Goal: Find specific page/section: Find specific page/section

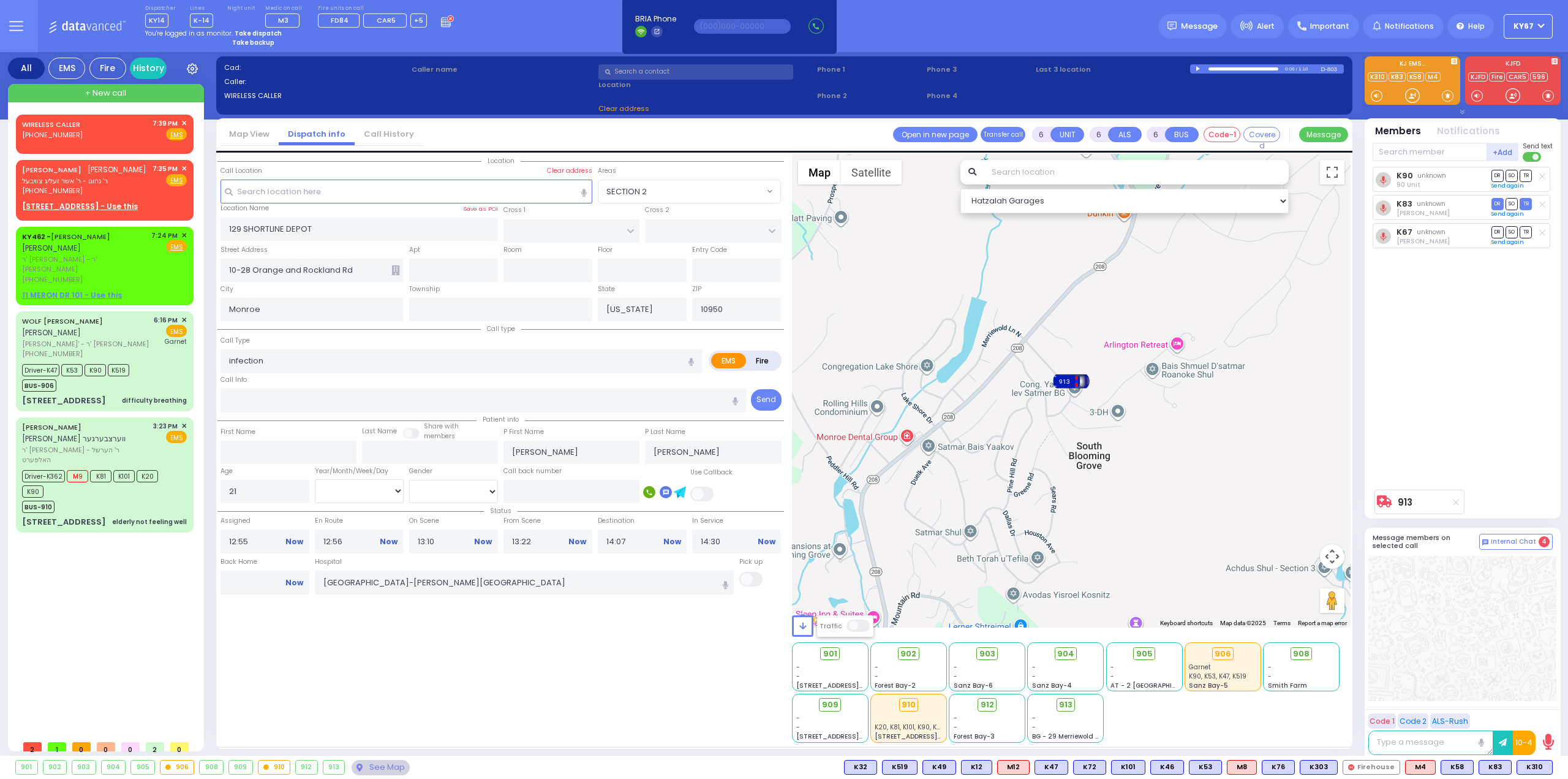
select select
click at [18, 29] on icon at bounding box center [16, 26] width 14 height 14
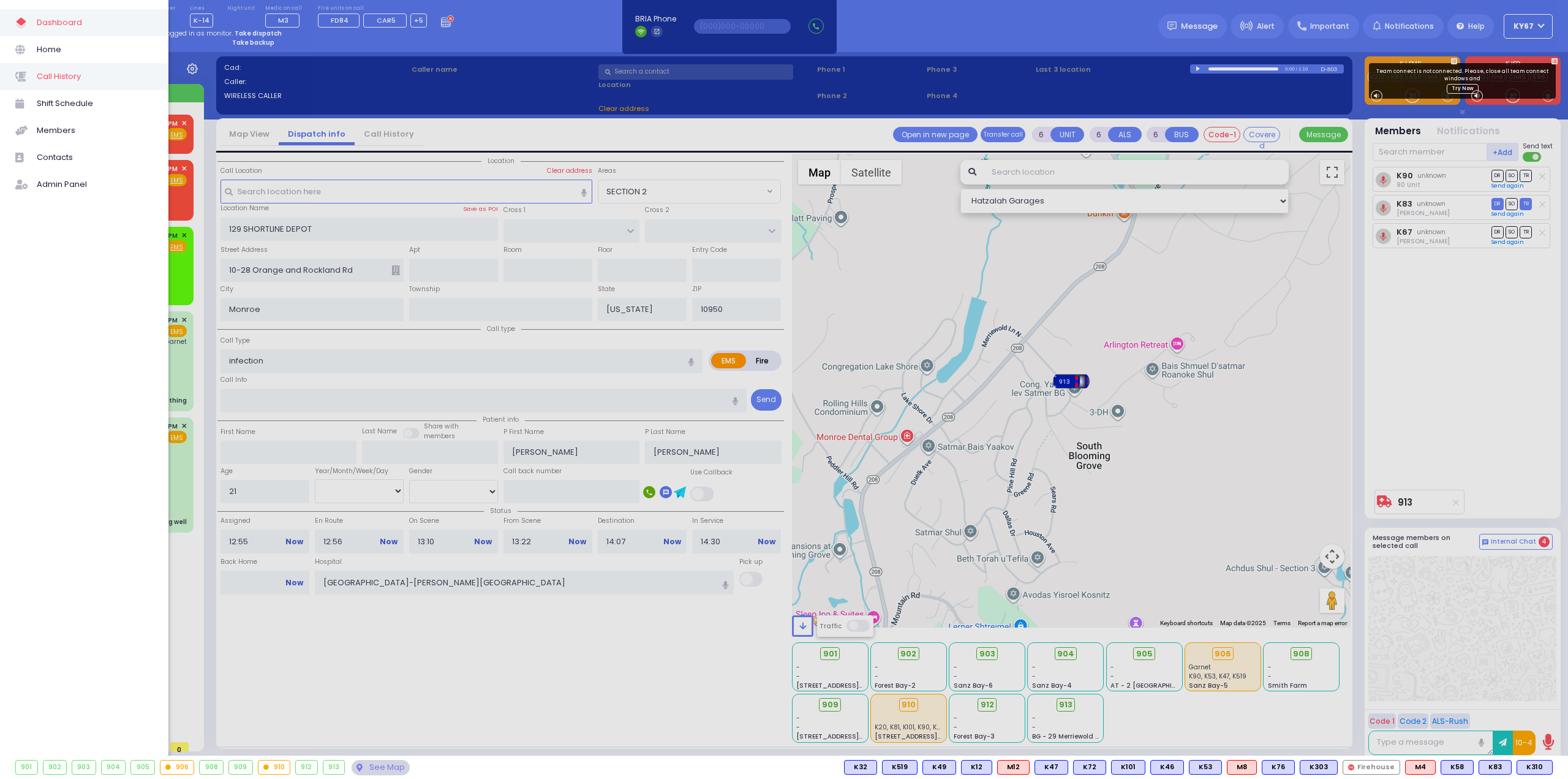
click at [68, 76] on span "Call History" at bounding box center [95, 77] width 117 height 16
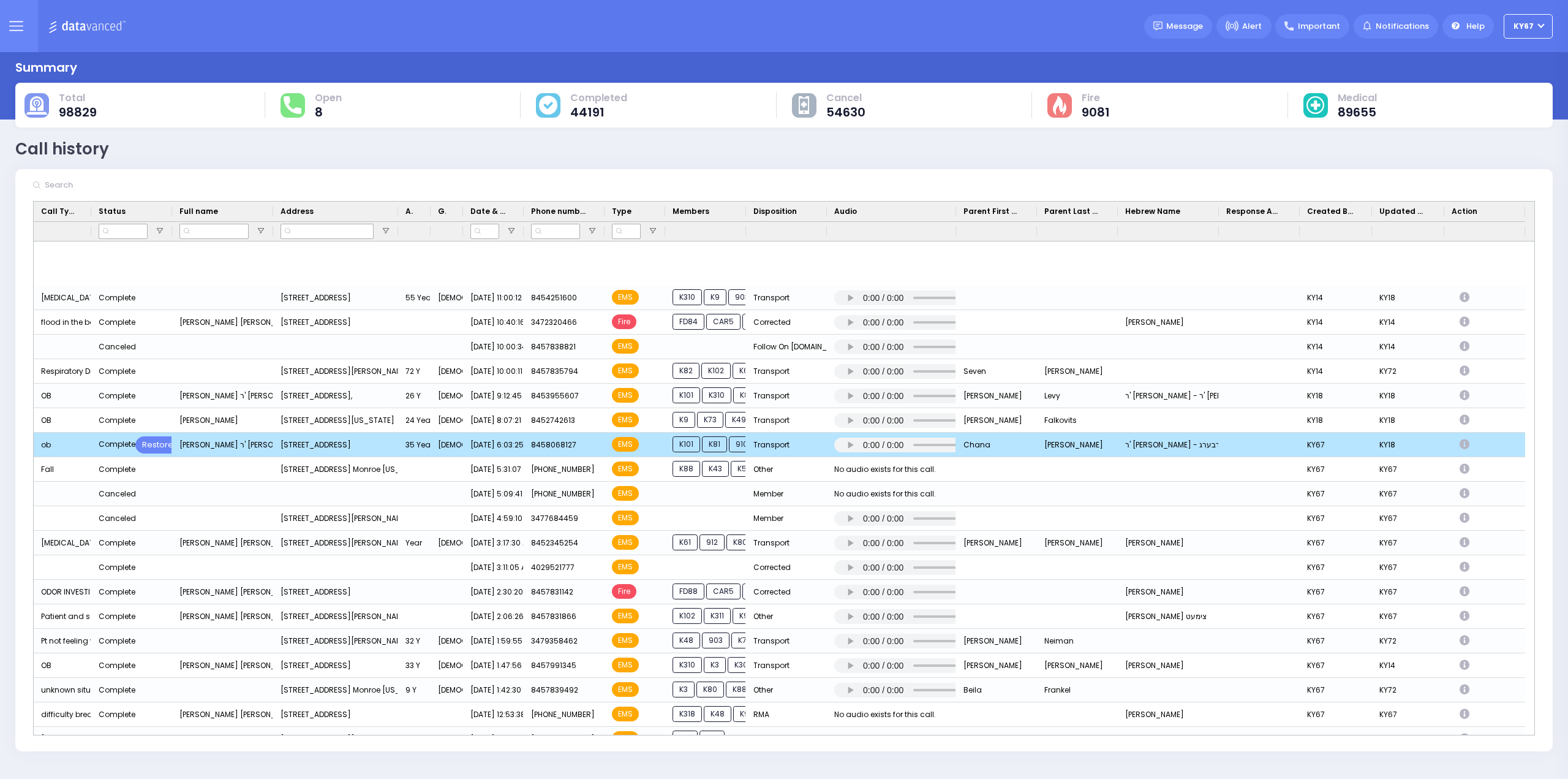
scroll to position [736, 0]
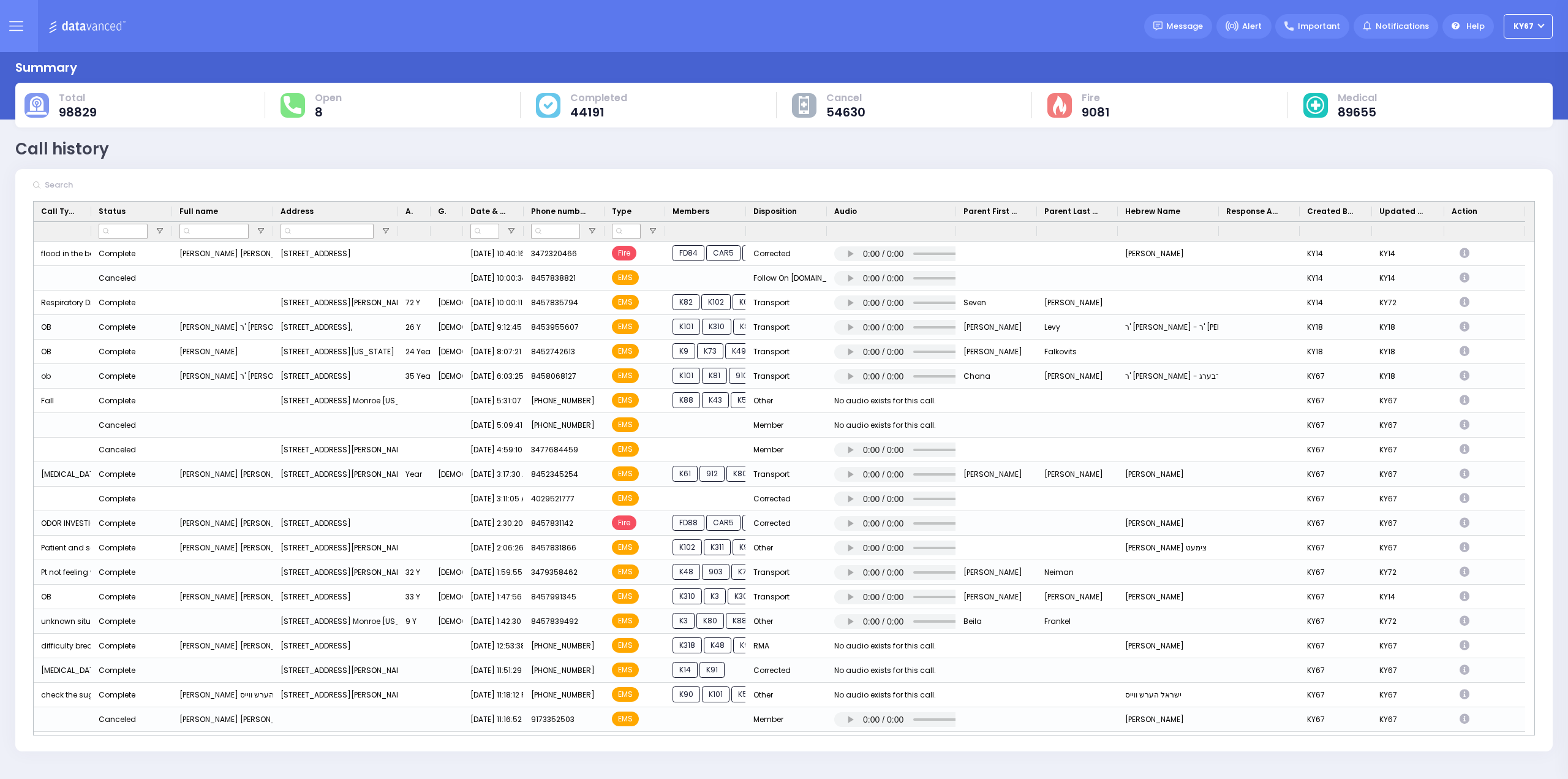
click at [17, 39] on button at bounding box center [15, 26] width 44 height 53
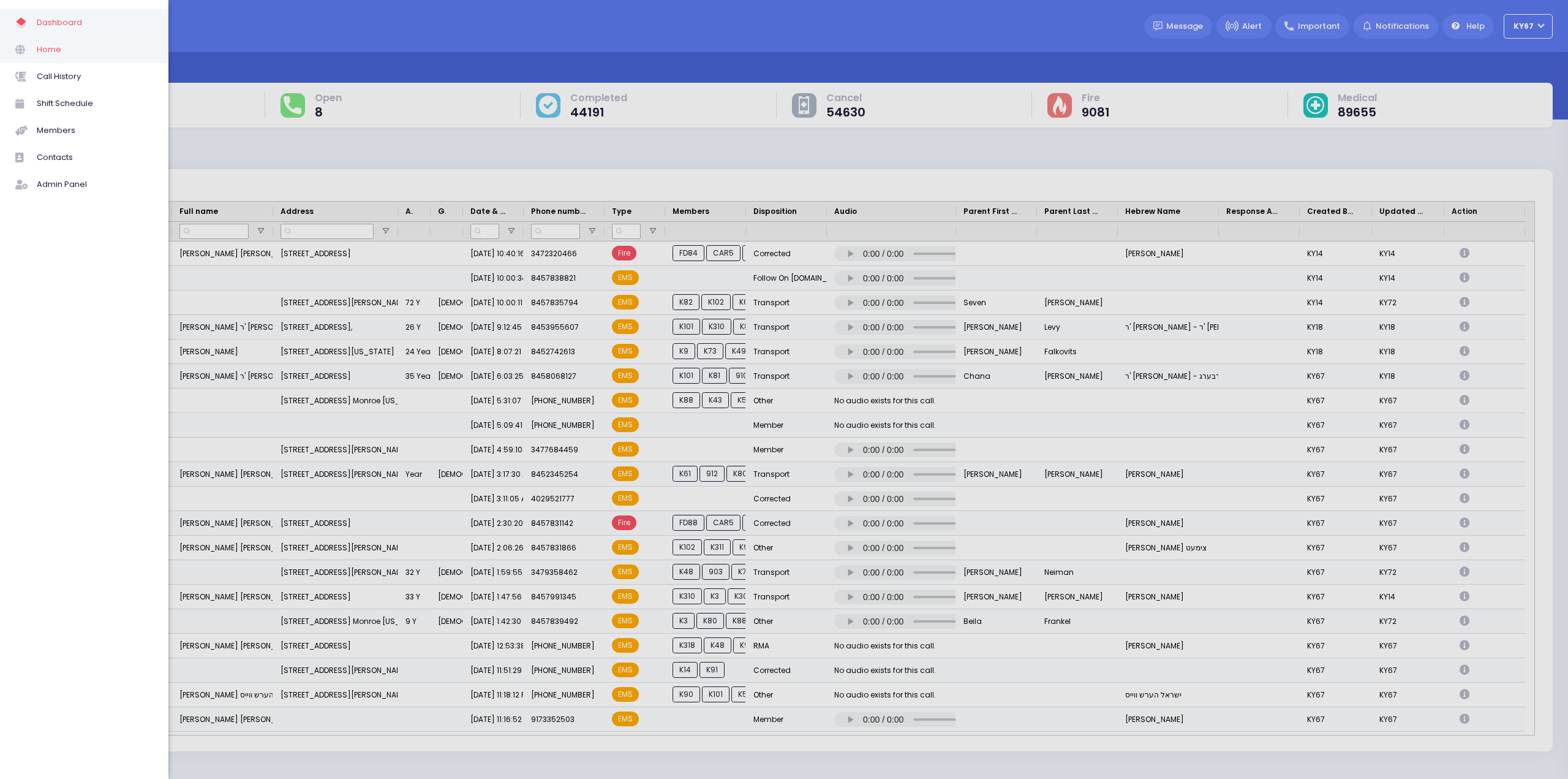
click at [56, 45] on span "Home" at bounding box center [95, 50] width 117 height 16
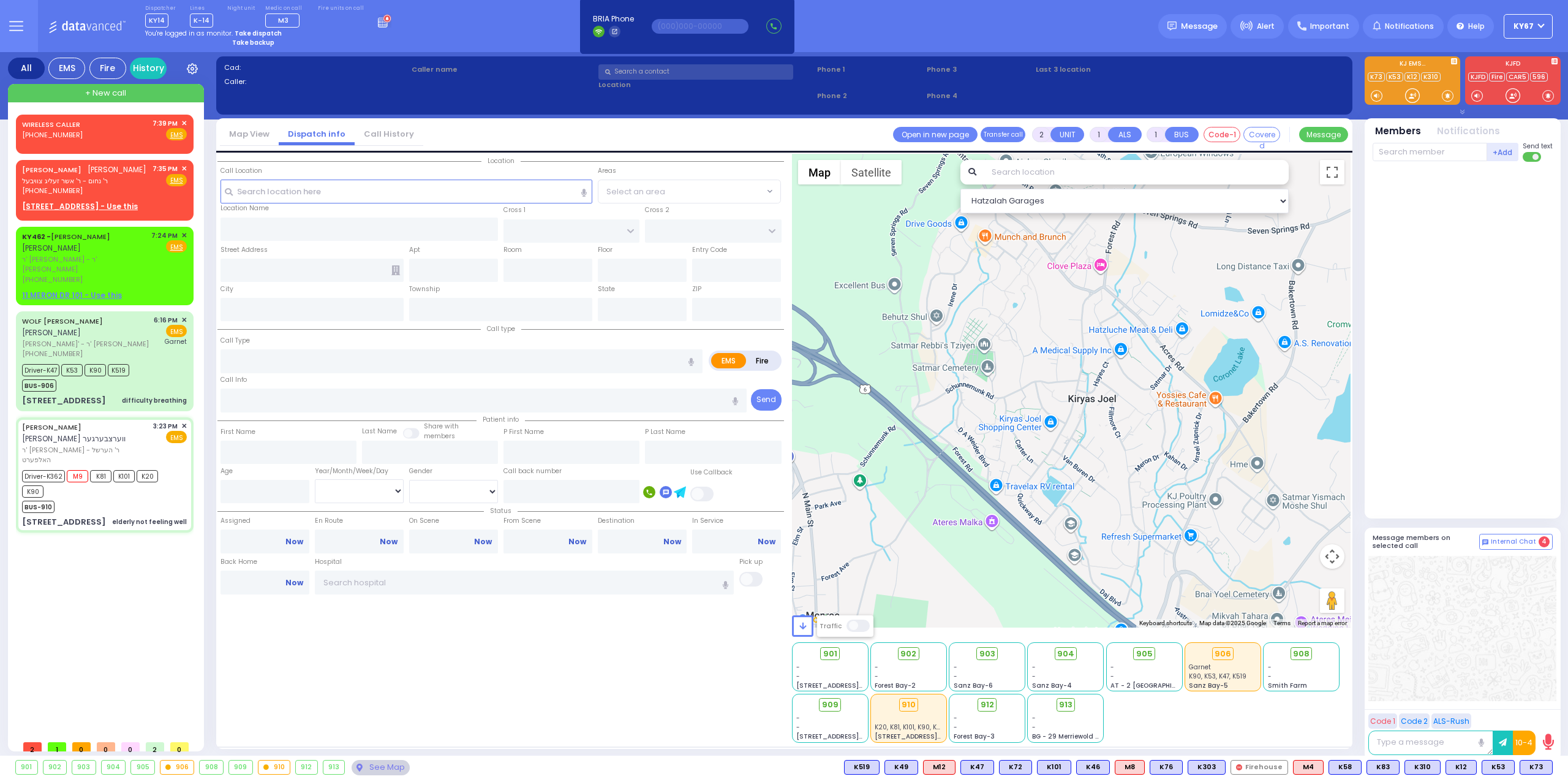
select select
radio input "true"
select select
select select "Hatzalah Garages"
